Goal: Task Accomplishment & Management: Complete application form

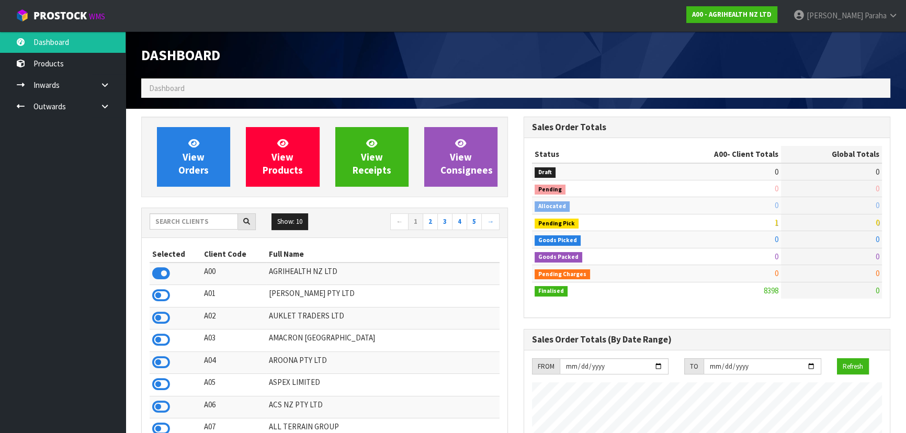
scroll to position [791, 382]
click at [170, 223] on input "text" at bounding box center [194, 221] width 88 height 16
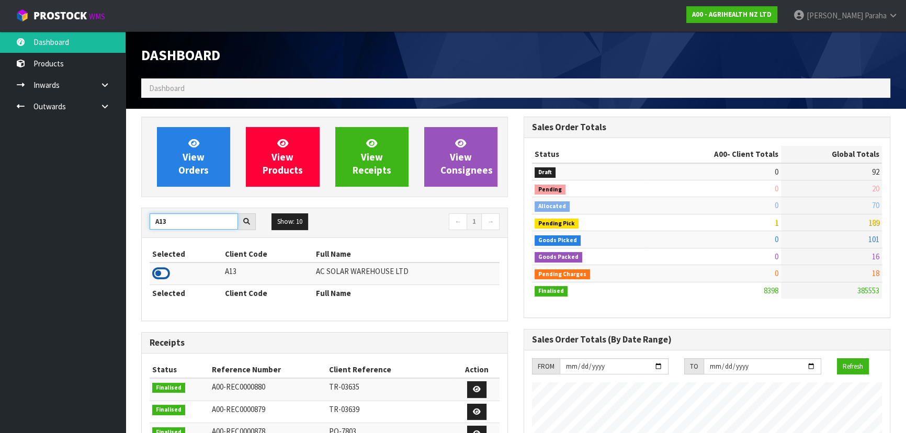
type input "A13"
drag, startPoint x: 163, startPoint y: 275, endPoint x: 176, endPoint y: 230, distance: 47.5
click at [163, 275] on icon at bounding box center [161, 274] width 18 height 16
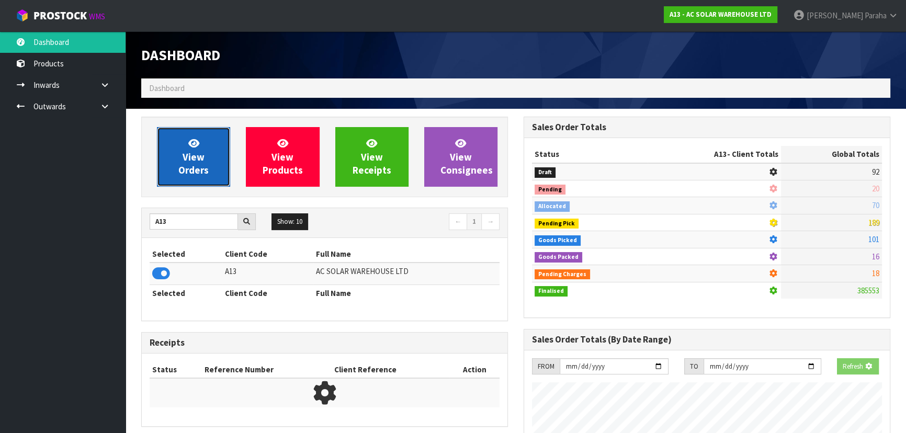
click at [178, 177] on link "View Orders" at bounding box center [193, 157] width 73 height 60
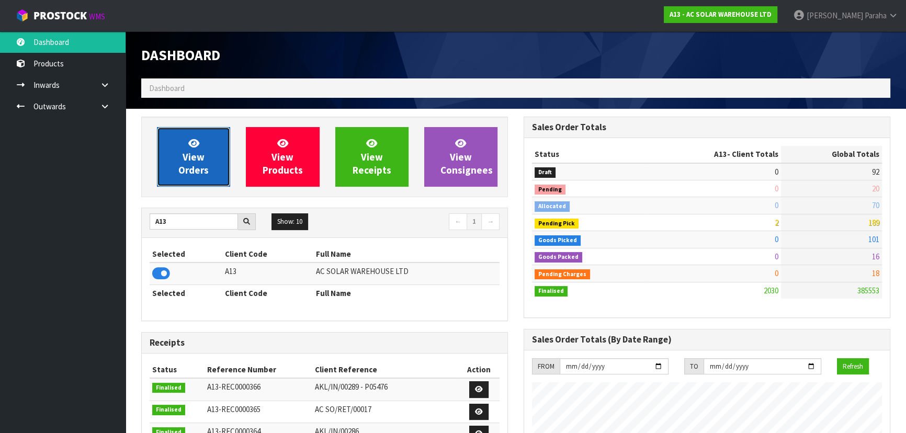
scroll to position [829, 382]
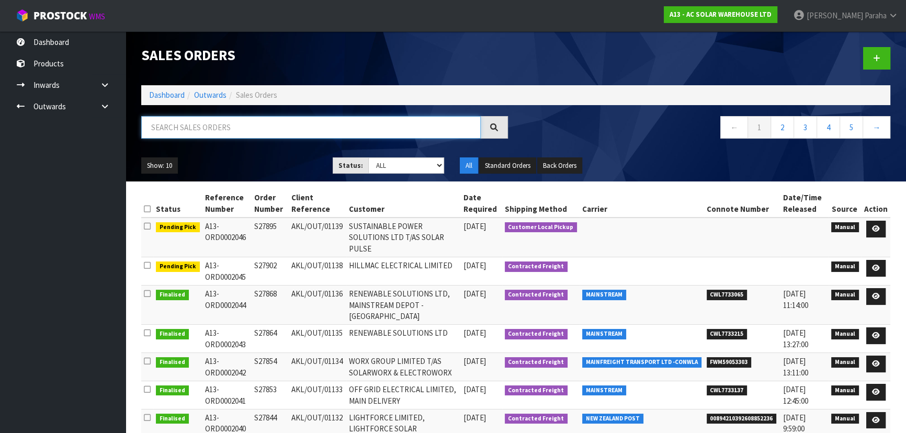
click at [189, 120] on input "text" at bounding box center [310, 127] width 339 height 22
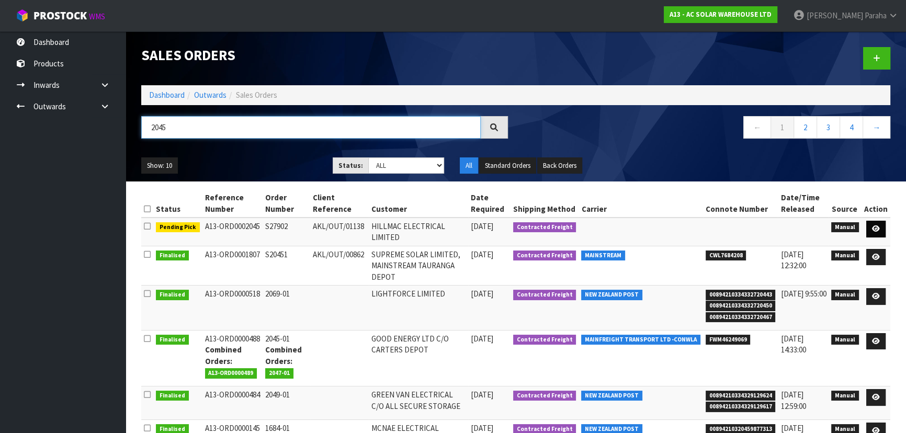
type input "2045"
click at [882, 230] on link at bounding box center [875, 229] width 19 height 17
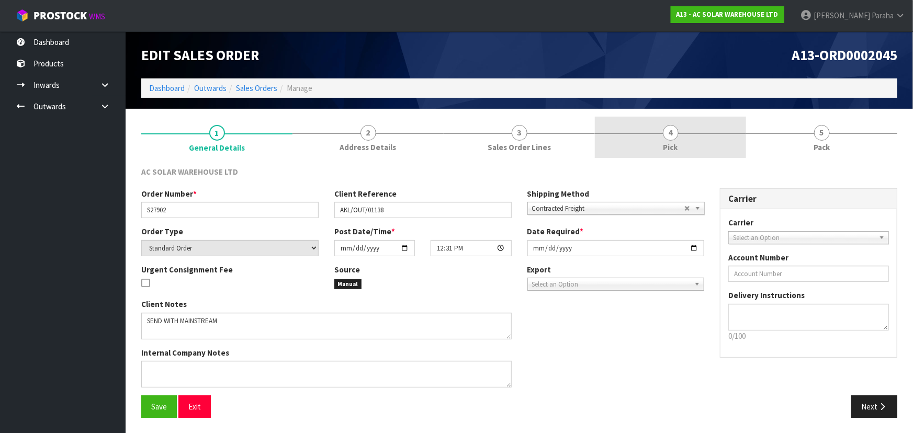
click at [668, 132] on span "4" at bounding box center [671, 133] width 16 height 16
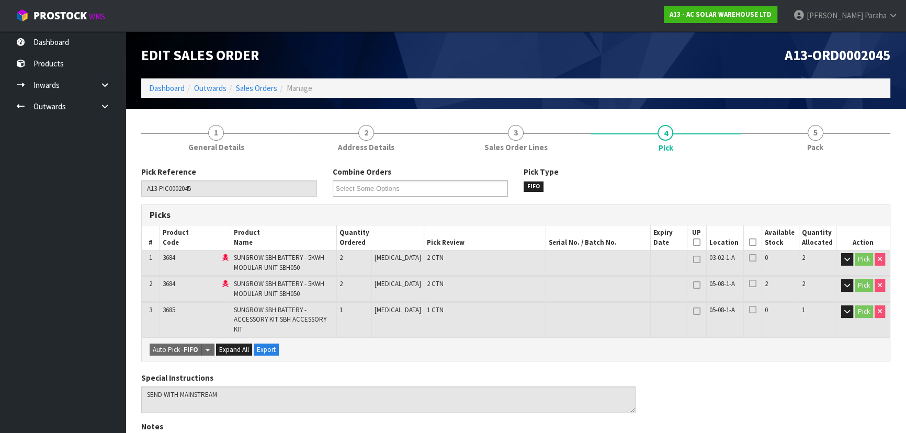
click at [751, 242] on icon at bounding box center [752, 242] width 7 height 1
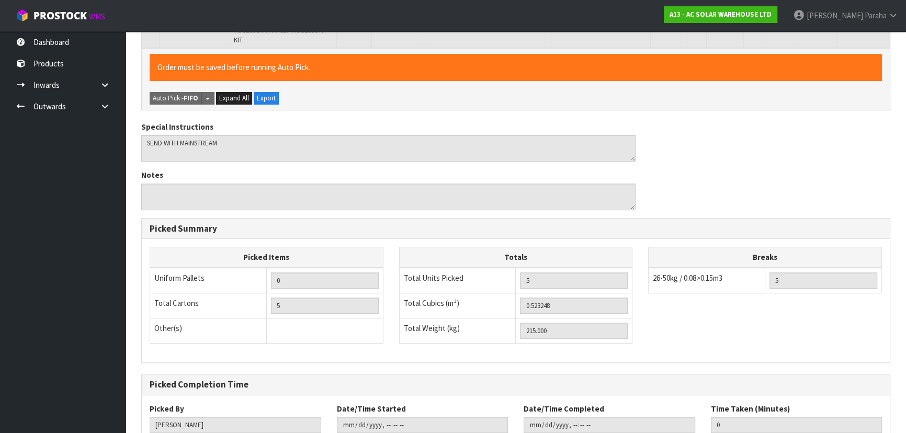
scroll to position [350, 0]
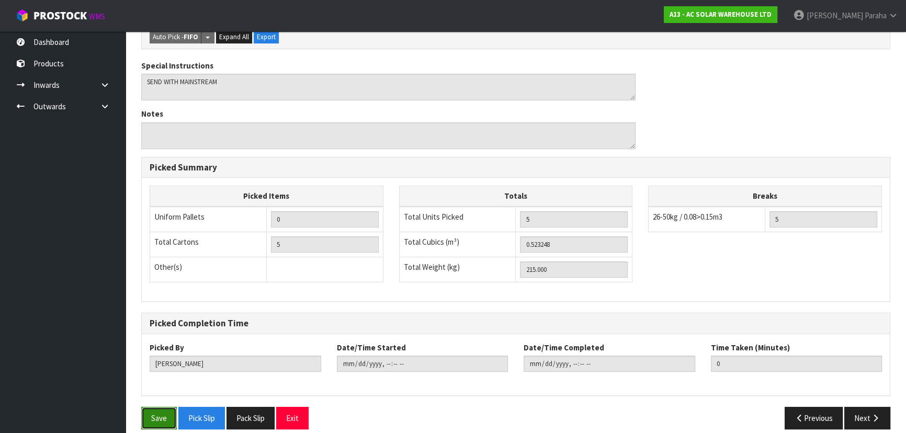
click at [155, 407] on button "Save" at bounding box center [159, 418] width 36 height 22
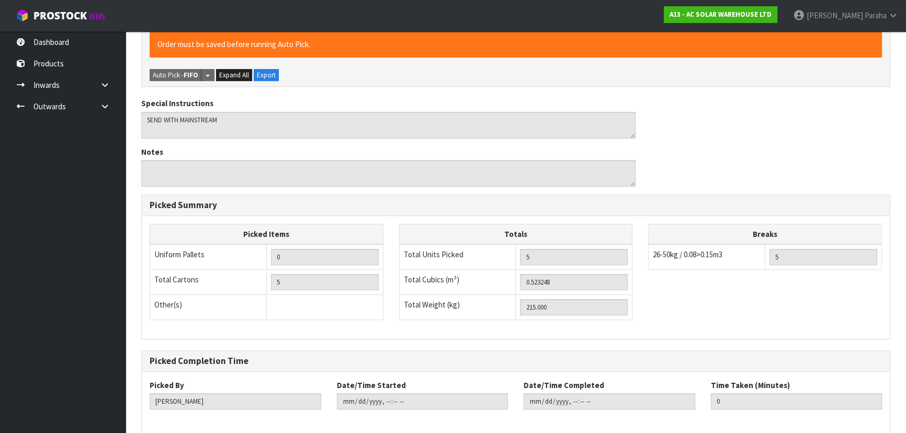
scroll to position [0, 0]
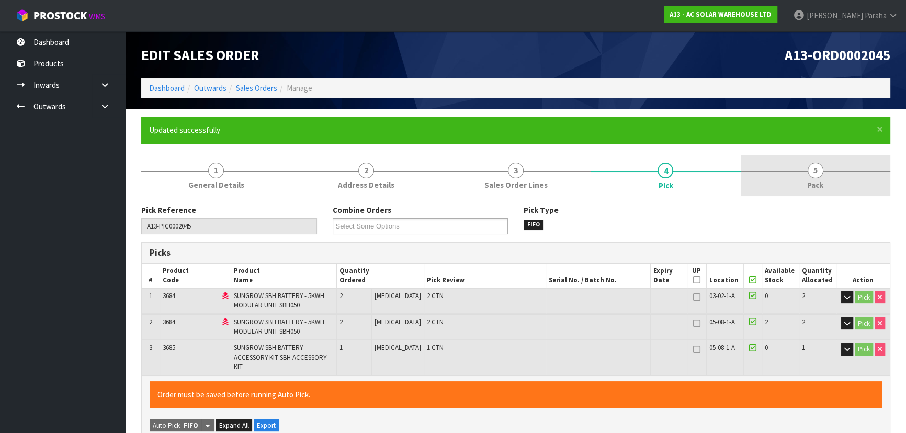
type input "Polly Paraha"
type input "2025-10-14T08:33:33"
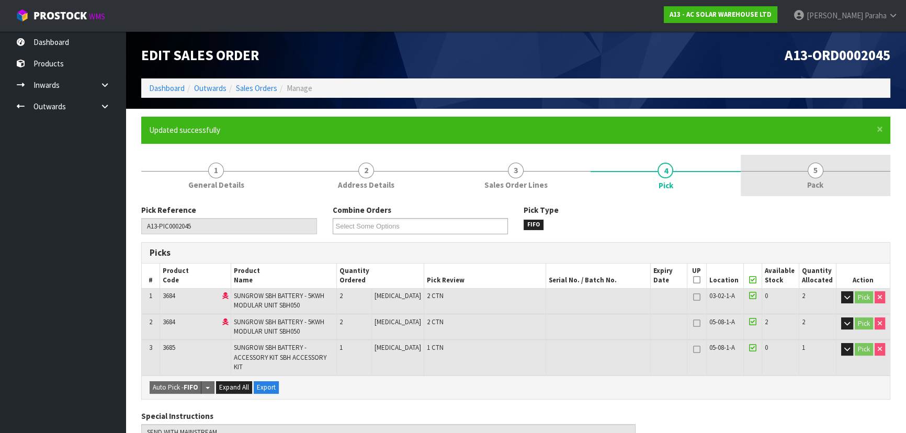
click at [820, 174] on span "5" at bounding box center [815, 171] width 16 height 16
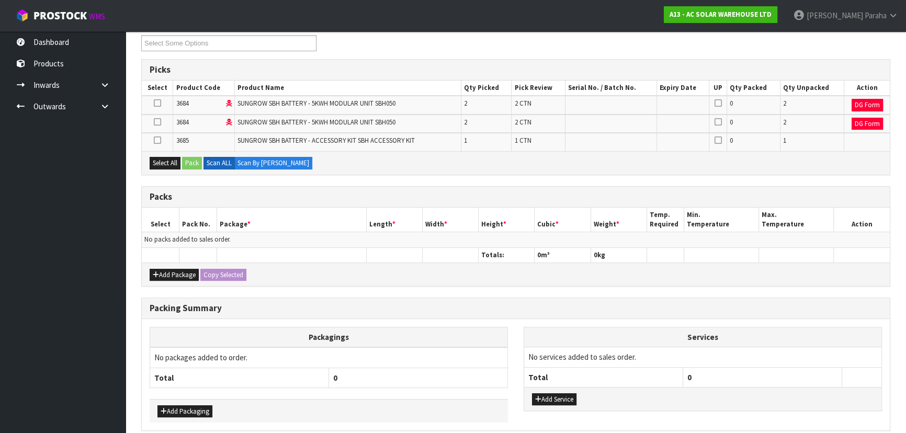
scroll to position [190, 0]
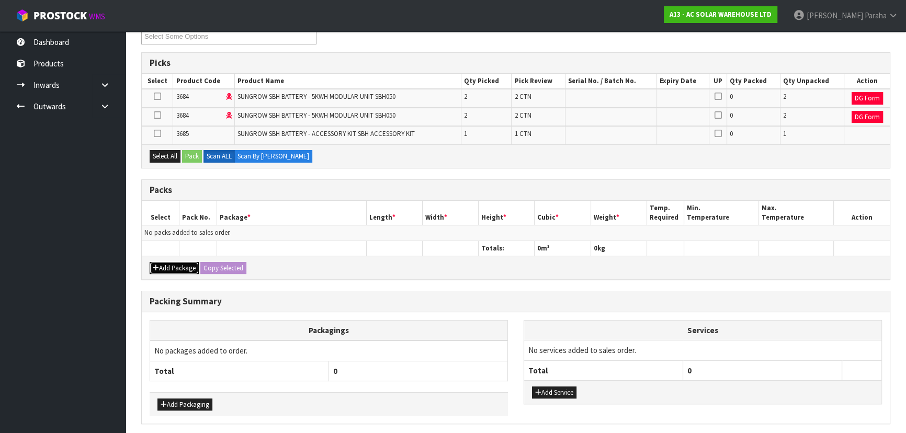
click at [164, 266] on button "Add Package" at bounding box center [174, 268] width 49 height 13
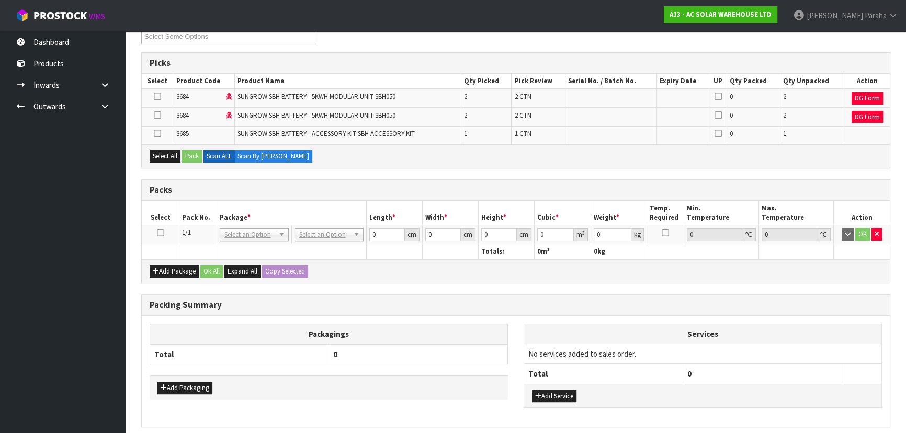
click at [160, 233] on icon at bounding box center [160, 233] width 7 height 1
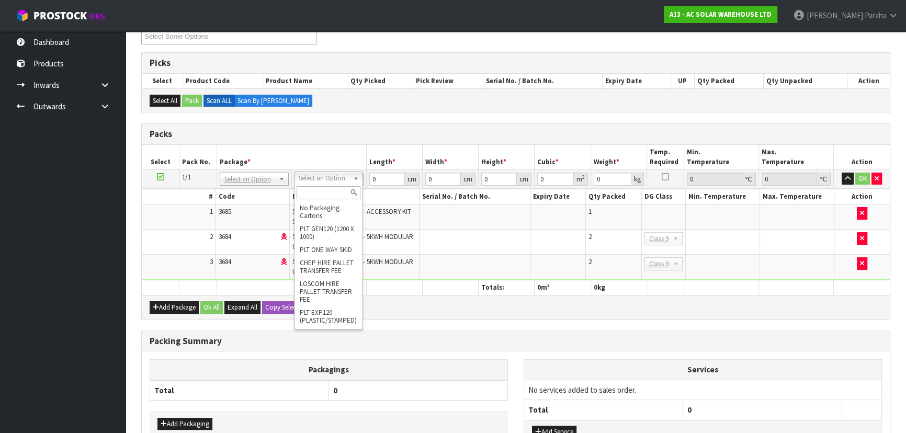
click at [323, 190] on input "text" at bounding box center [329, 192] width 64 height 13
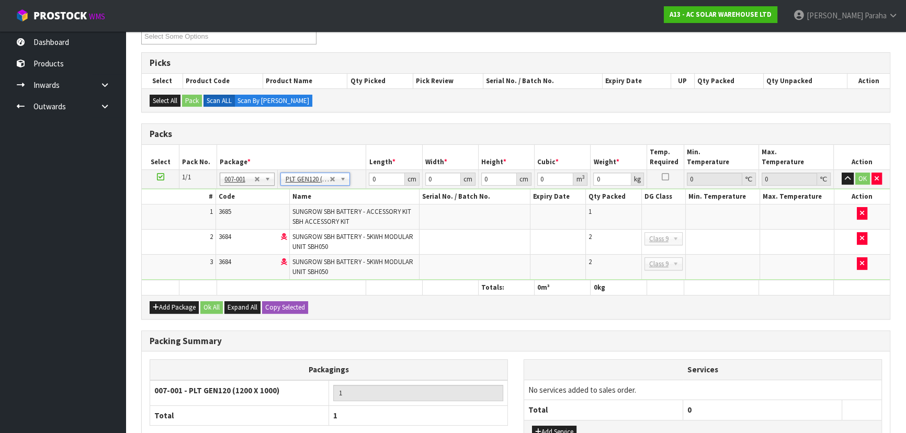
type input "120"
type input "100"
type input "215"
drag, startPoint x: 385, startPoint y: 178, endPoint x: 371, endPoint y: 181, distance: 14.5
click at [371, 181] on input "120" at bounding box center [387, 179] width 36 height 13
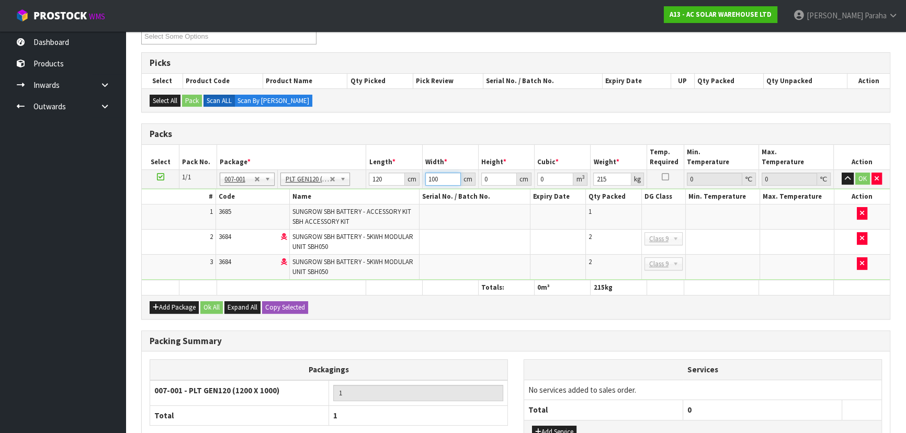
click at [448, 177] on input "100" at bounding box center [443, 179] width 36 height 13
click at [491, 177] on input "0" at bounding box center [499, 179] width 36 height 13
type input "1"
type input "0.012"
type input "1"
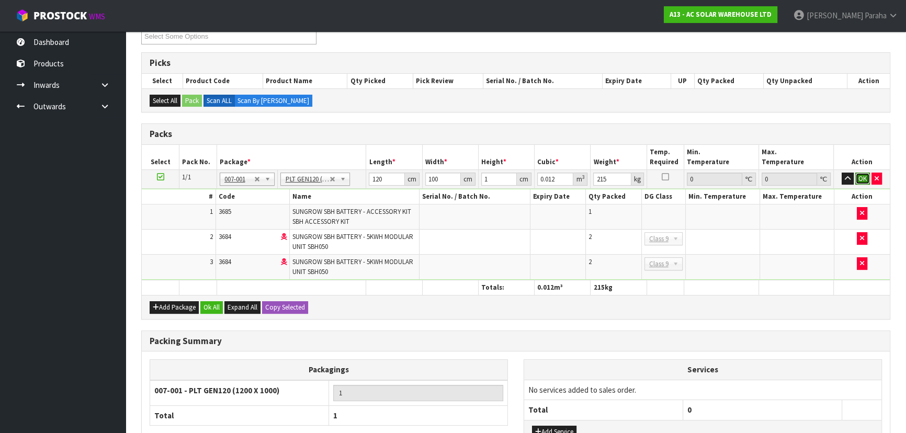
click at [860, 178] on button "OK" at bounding box center [862, 179] width 15 height 13
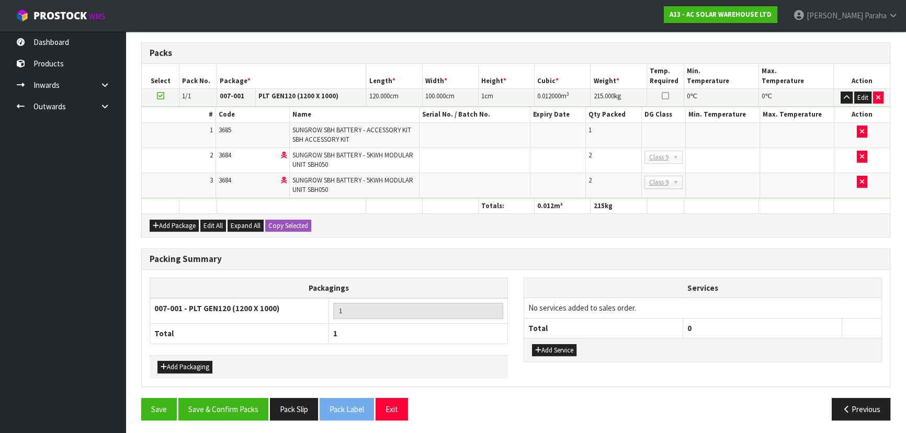
scroll to position [271, 0]
click at [153, 404] on button "Save" at bounding box center [159, 408] width 36 height 22
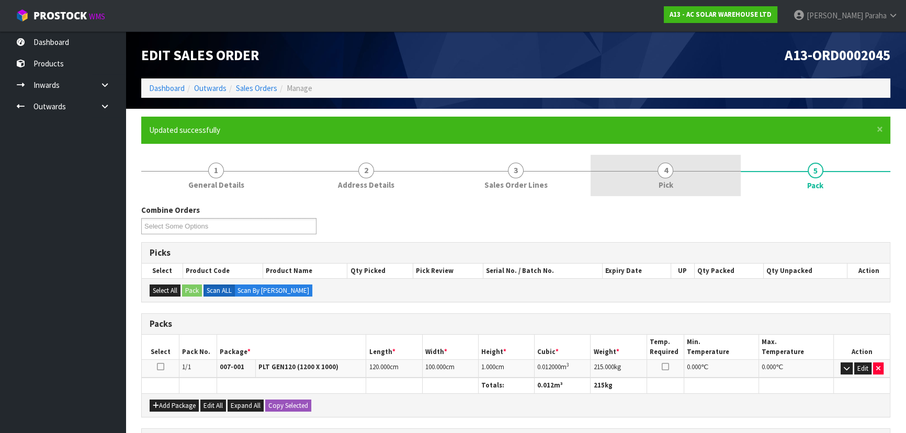
click at [685, 178] on link "4 Pick" at bounding box center [665, 175] width 150 height 41
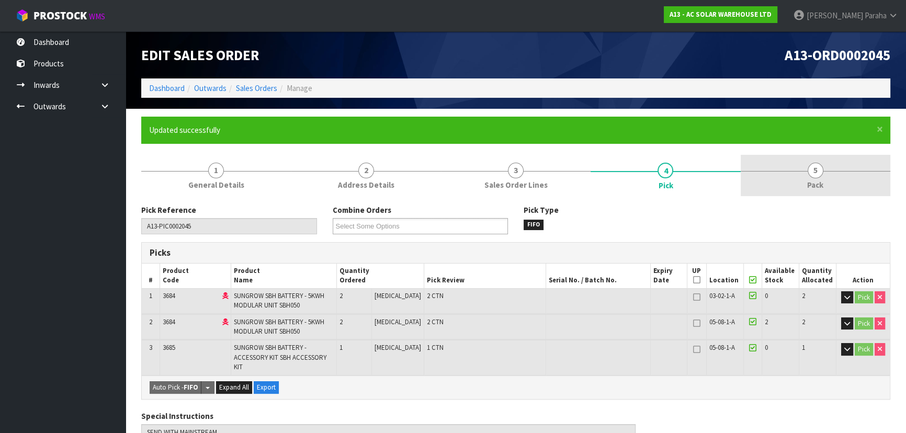
click at [801, 186] on link "5 Pack" at bounding box center [816, 175] width 150 height 41
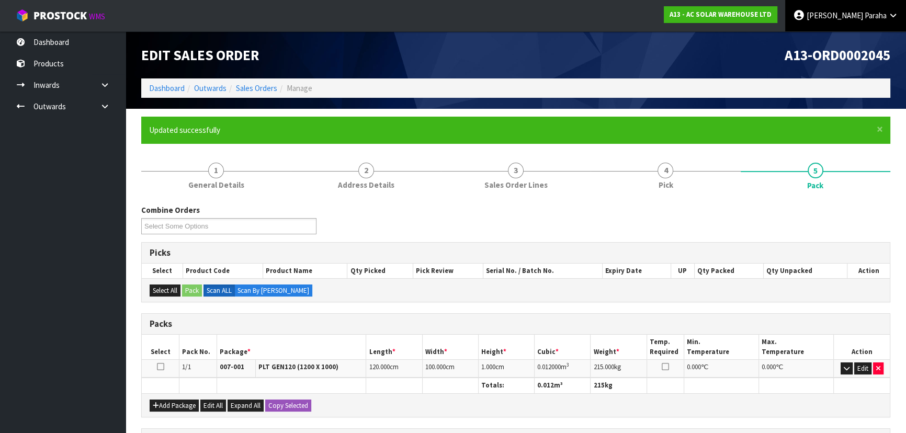
click at [882, 16] on span "Paraha" at bounding box center [875, 15] width 22 height 10
click at [876, 44] on link "Logout" at bounding box center [864, 42] width 83 height 14
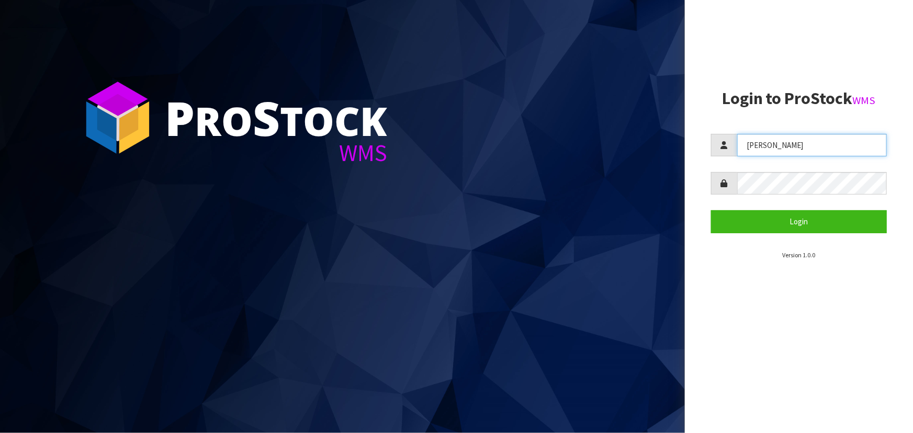
click at [819, 148] on input "[PERSON_NAME]" at bounding box center [812, 145] width 150 height 22
type input "[PERSON_NAME]"
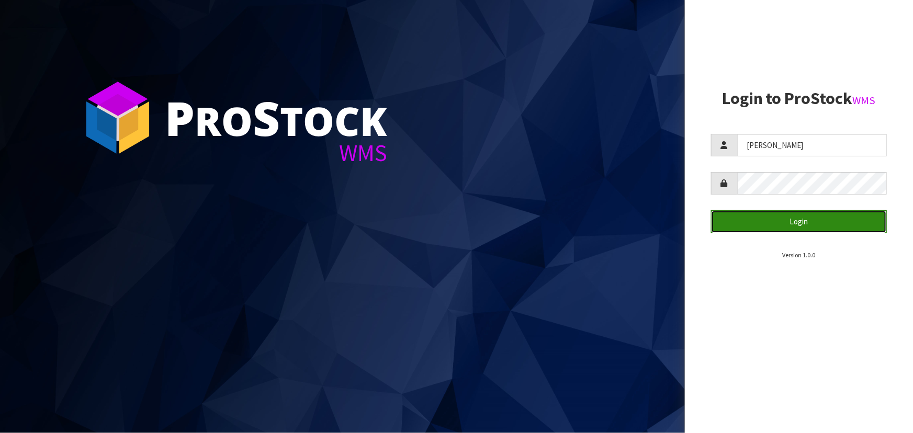
click at [812, 226] on button "Login" at bounding box center [799, 221] width 176 height 22
